Goal: Task Accomplishment & Management: Manage account settings

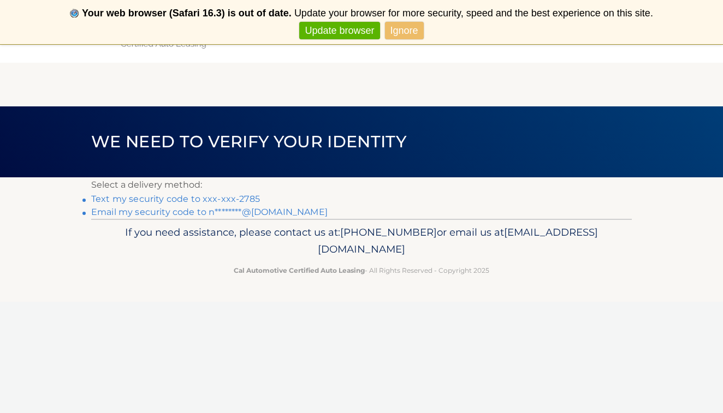
click at [113, 198] on link "Text my security code to xxx-xxx-2785" at bounding box center [175, 199] width 169 height 10
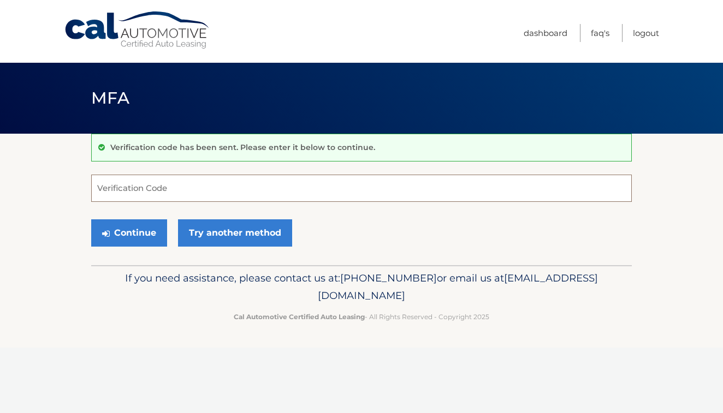
click at [122, 184] on input "Verification Code" at bounding box center [361, 188] width 541 height 27
type input "777074"
click at [125, 237] on button "Continue" at bounding box center [129, 233] width 76 height 27
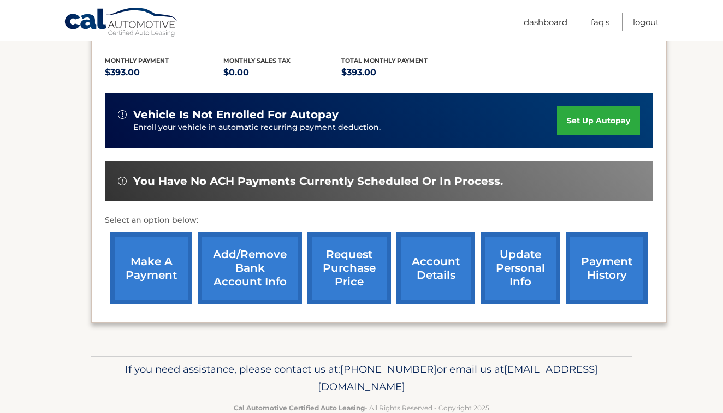
scroll to position [223, 0]
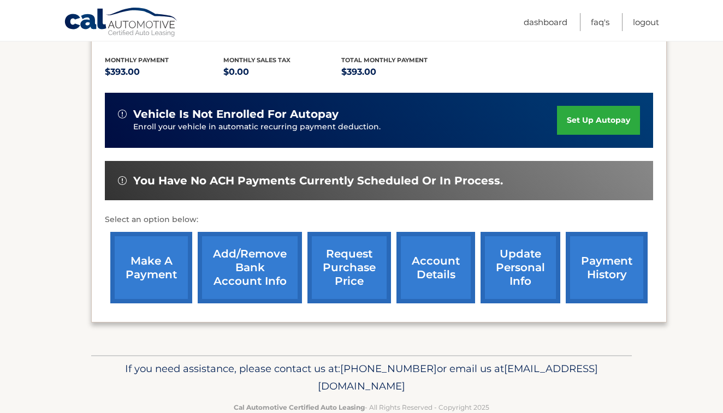
click at [162, 253] on link "make a payment" at bounding box center [151, 268] width 82 height 72
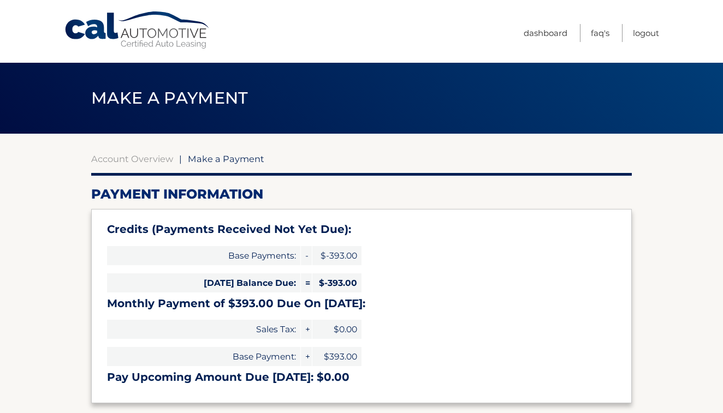
select select "Yjg0OTBlY2YtNzU3MC00ZmFmLTk0YWEtNTdjMGViMmM5OGU1"
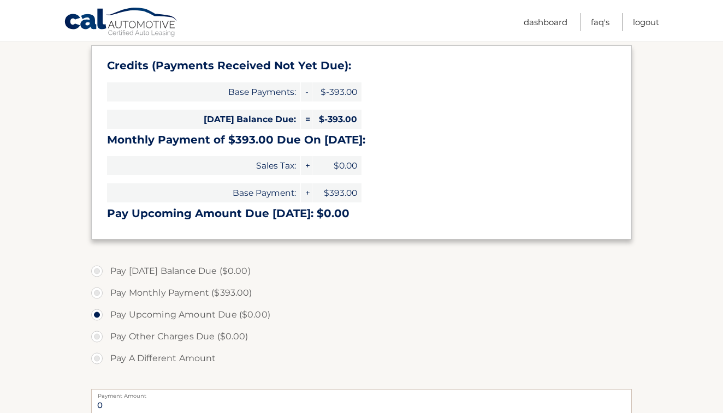
scroll to position [141, 0]
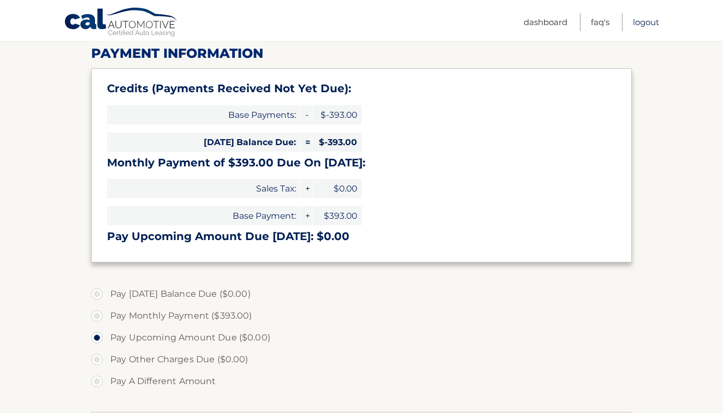
click at [647, 22] on link "Logout" at bounding box center [646, 22] width 26 height 18
